Goal: Check status: Check status

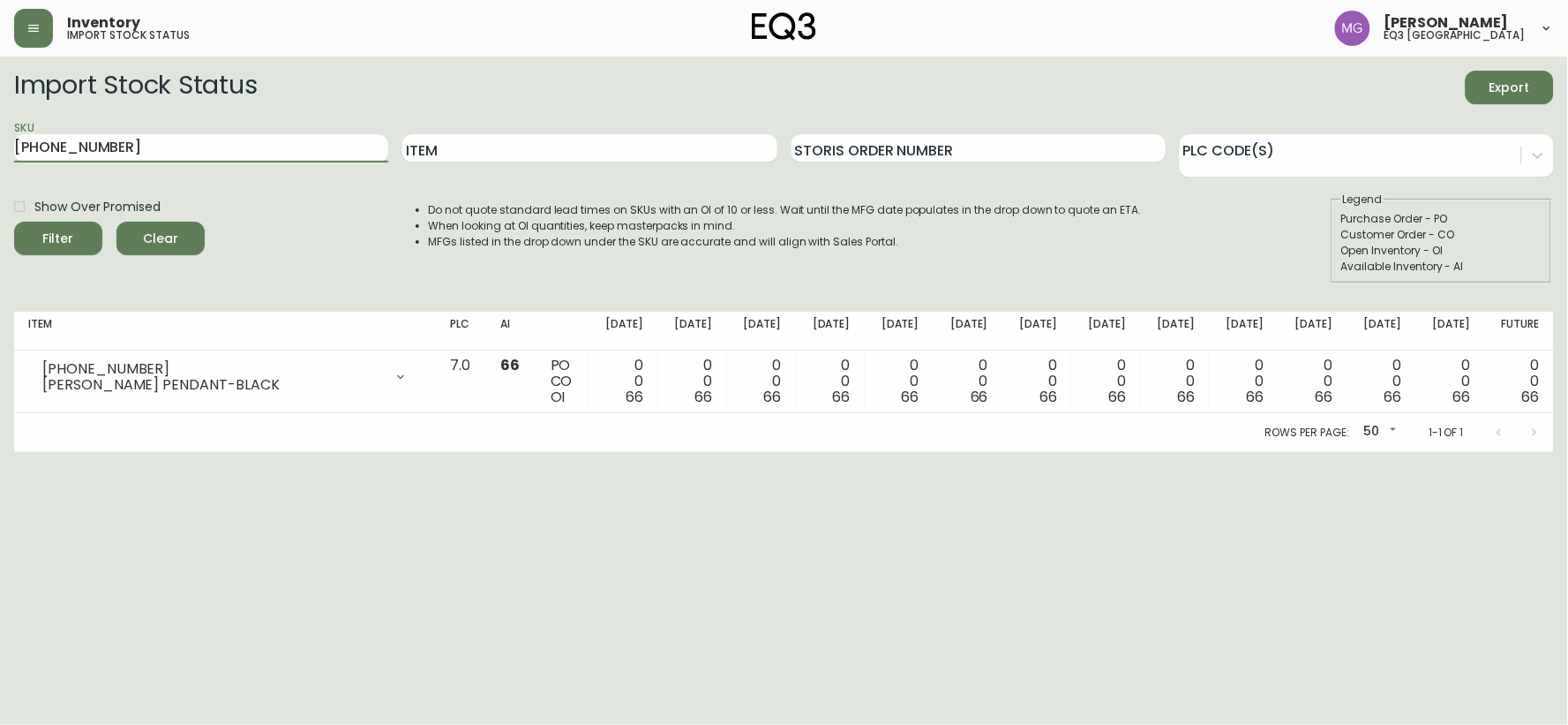
drag, startPoint x: 138, startPoint y: 155, endPoint x: 0, endPoint y: 173, distance: 139.2
click at [0, 173] on main "Import Stock Status Export SKU [PHONE_NUMBER] Item Storis Order Number PLC Code…" at bounding box center [784, 254] width 1568 height 396
click at [14, 221] on button "Filter" at bounding box center [58, 238] width 89 height 33
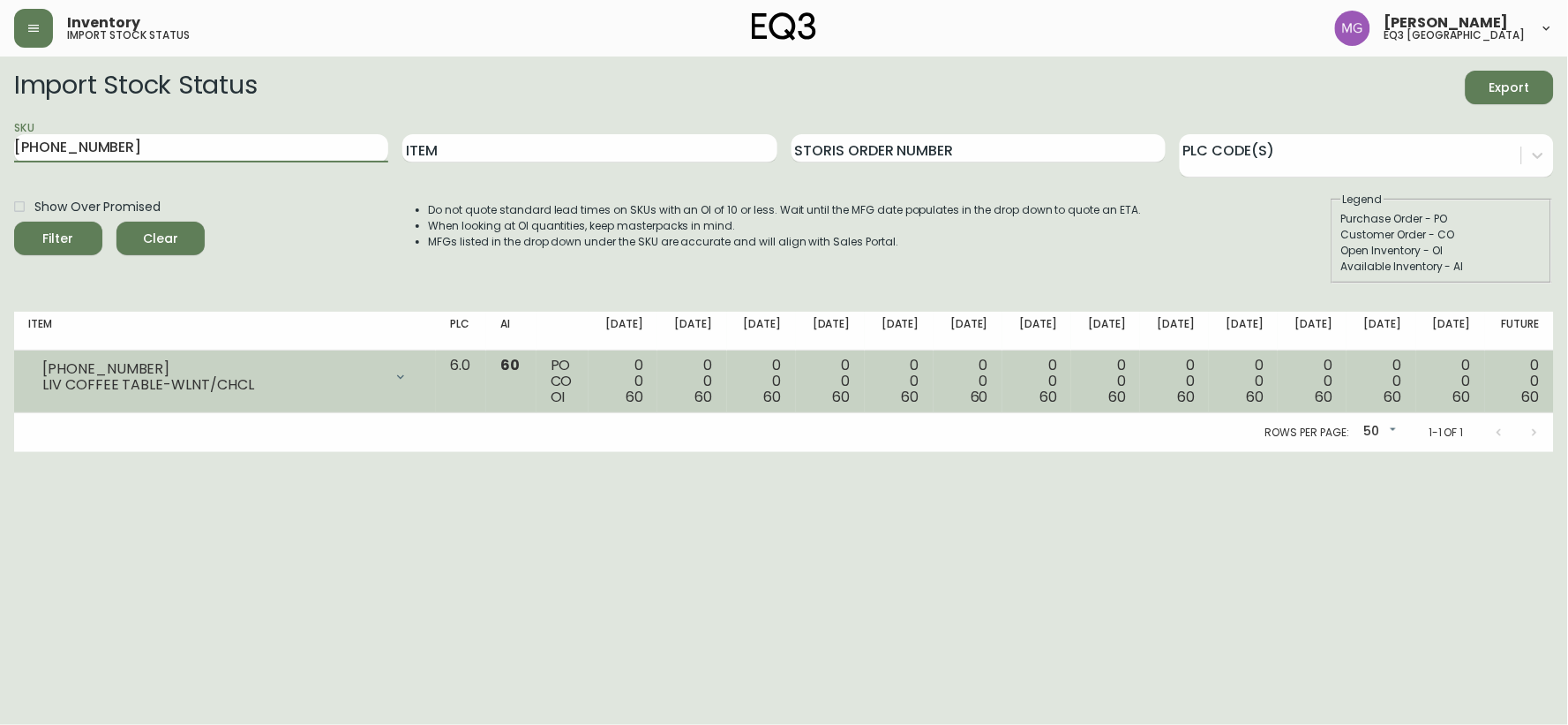
click at [419, 372] on div at bounding box center [400, 376] width 35 height 35
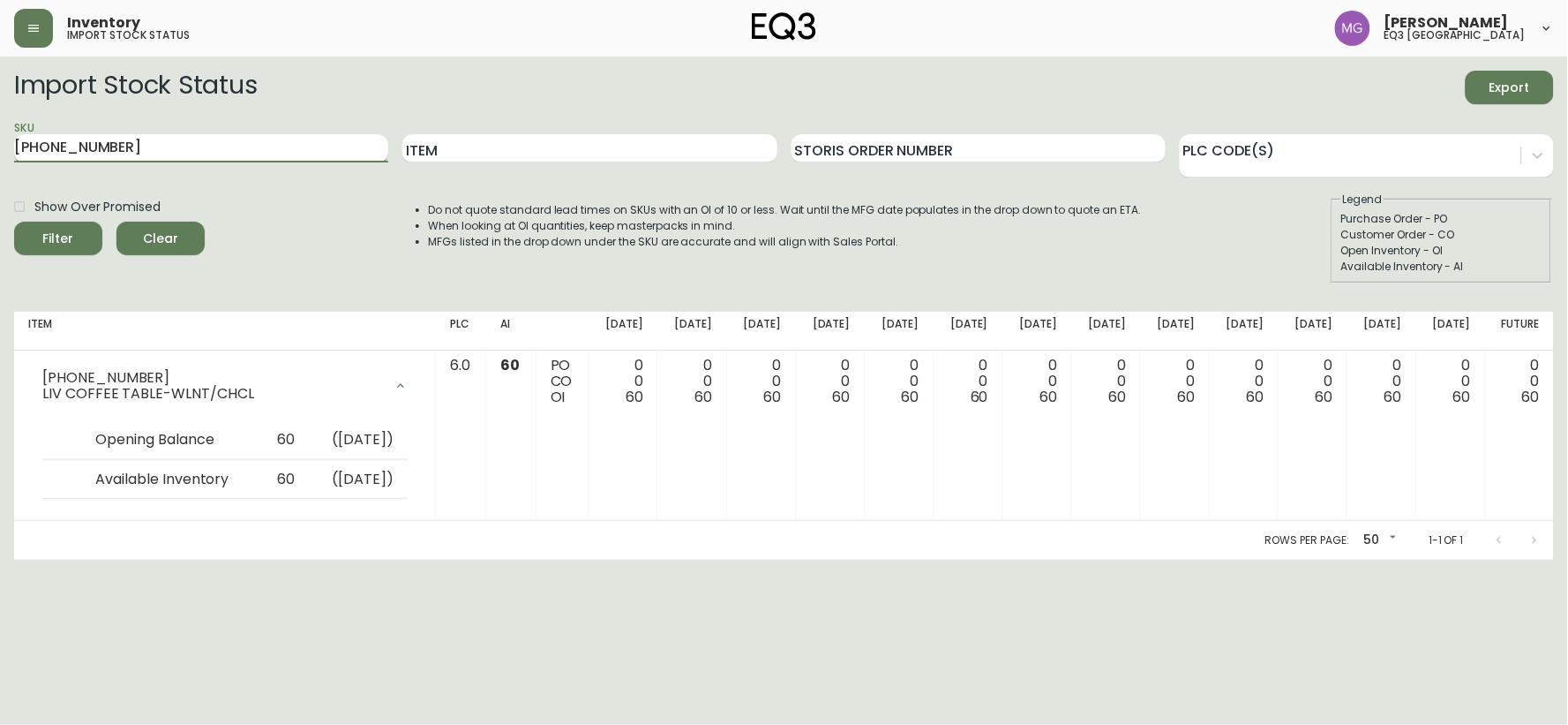
click at [174, 135] on input "[PHONE_NUMBER]" at bounding box center [201, 148] width 374 height 29
paste input "[PHONE_NUMBER]"
drag, startPoint x: 185, startPoint y: 148, endPoint x: 0, endPoint y: 142, distance: 185.1
click at [0, 142] on main "Import Stock Status Export SKU 3020-651-13020-651-1 Item Storis Order Number PL…" at bounding box center [784, 307] width 1568 height 503
paste input "text"
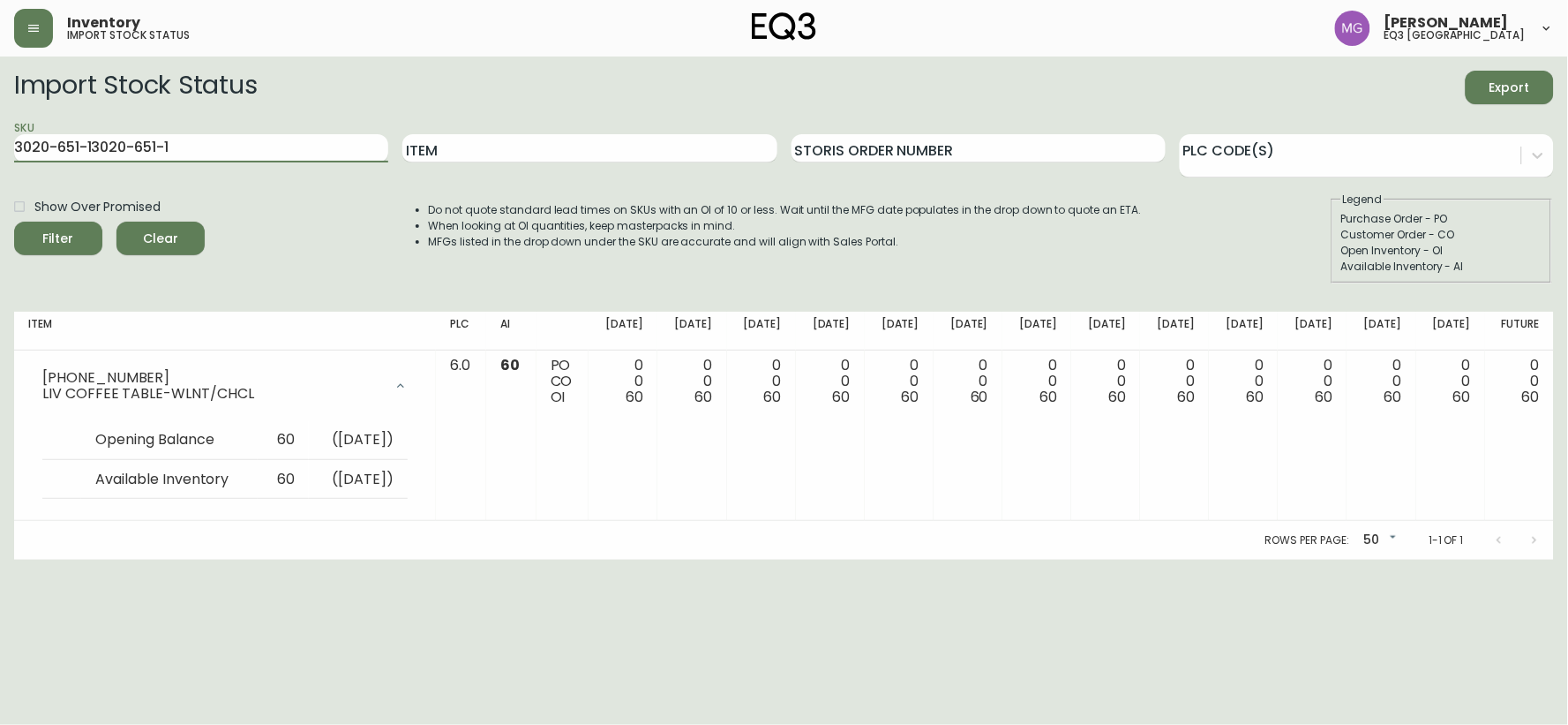
type input "[PHONE_NUMBER]"
click at [14, 221] on button "Filter" at bounding box center [58, 238] width 89 height 33
